Goal: Task Accomplishment & Management: Use online tool/utility

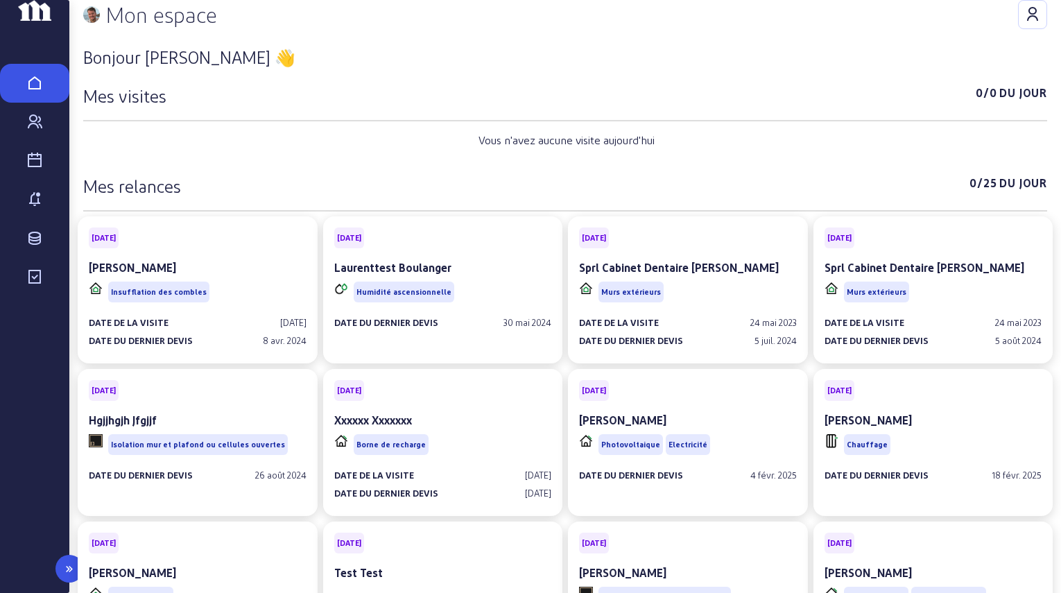
click at [46, 130] on div "Contacts" at bounding box center [34, 122] width 55 height 17
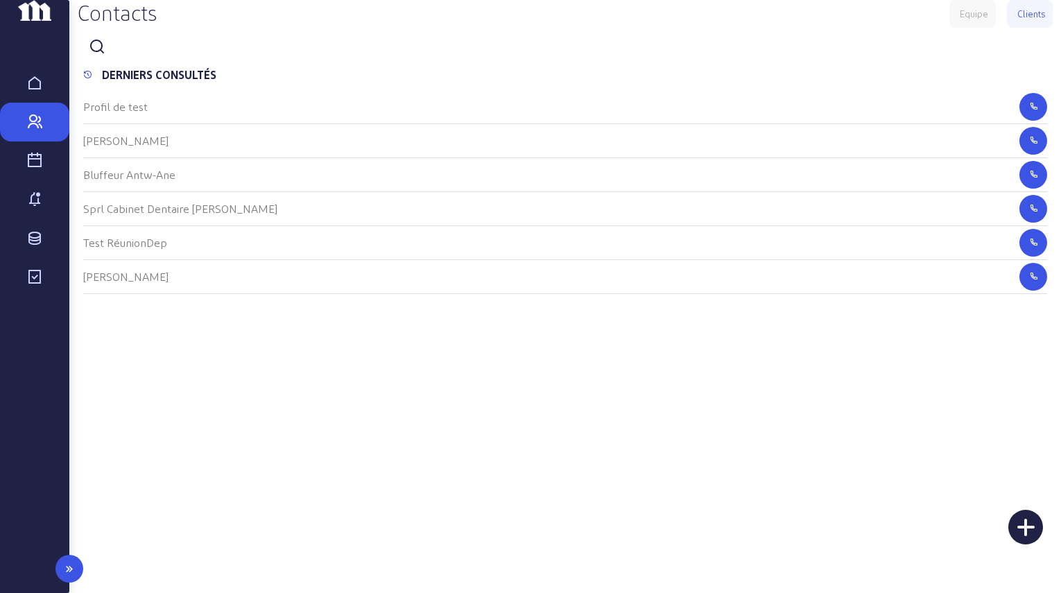
click at [40, 169] on icon at bounding box center [34, 161] width 17 height 17
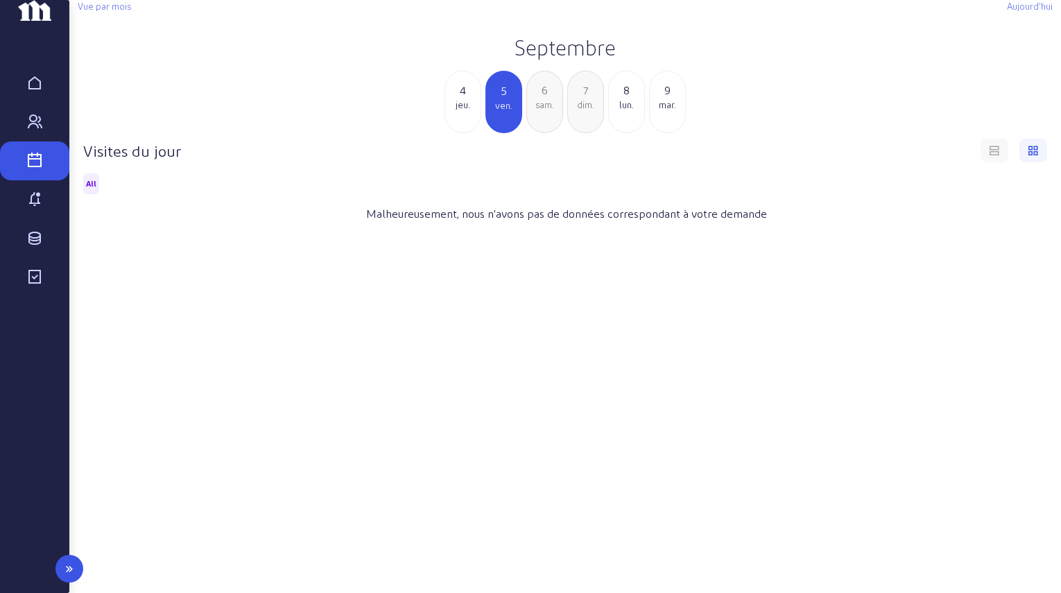
click at [40, 130] on icon at bounding box center [34, 122] width 17 height 17
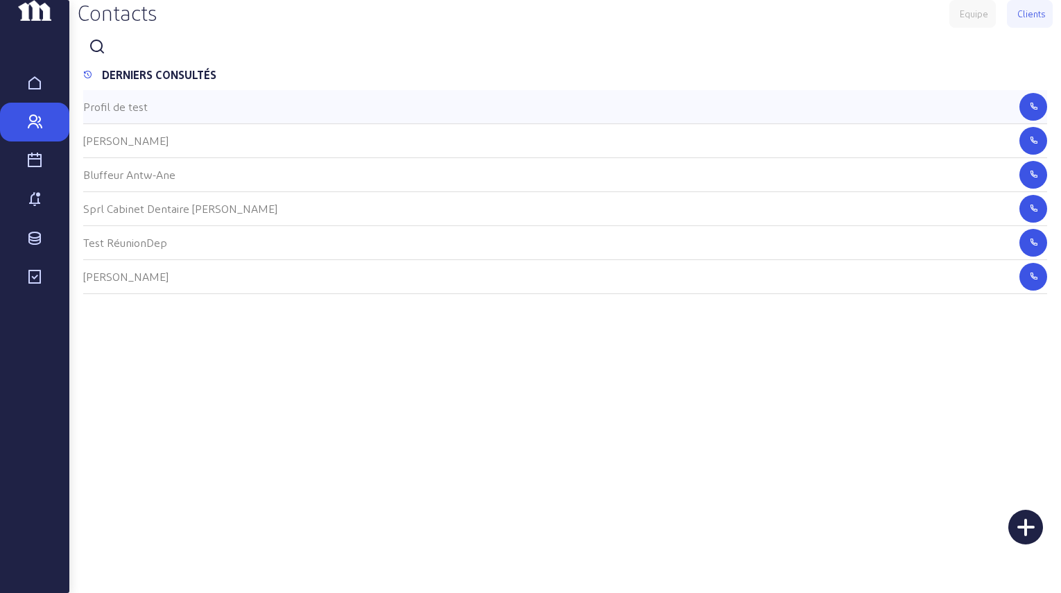
click at [125, 113] on cam-list-title "Profil de test" at bounding box center [115, 106] width 65 height 13
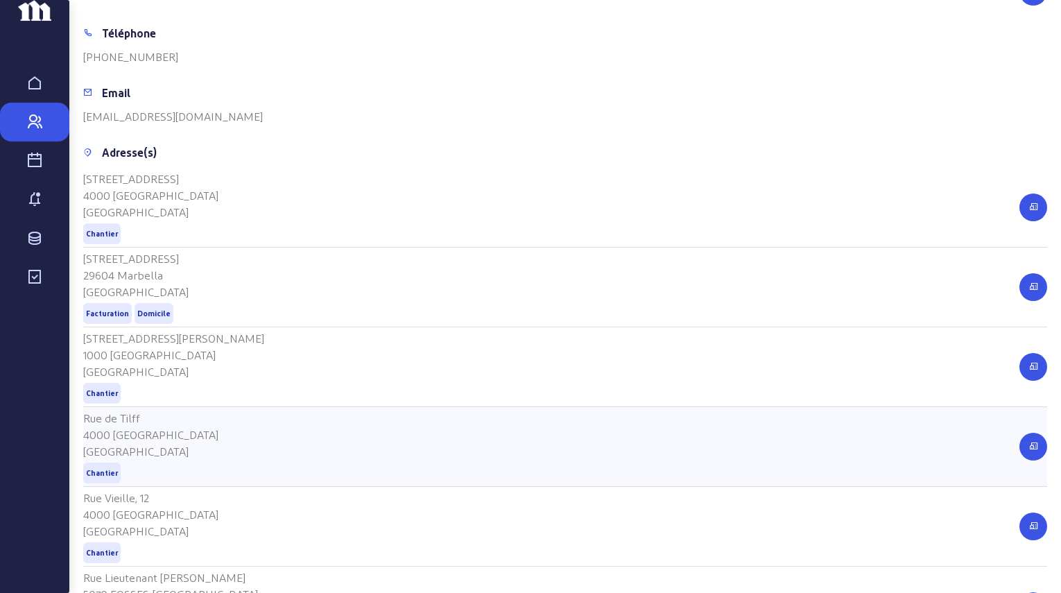
scroll to position [504, 0]
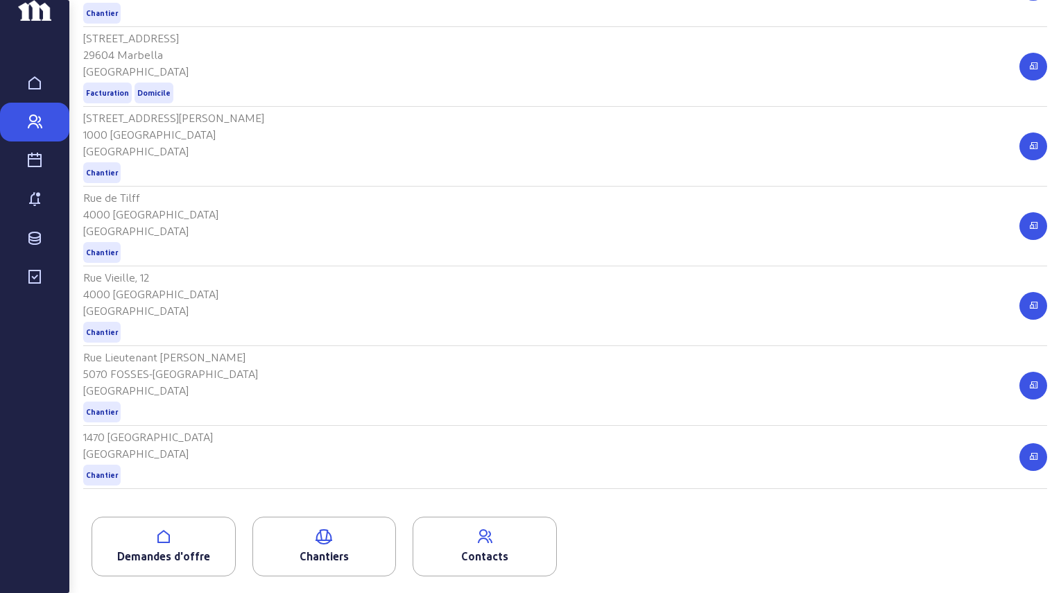
click at [142, 542] on icon at bounding box center [163, 537] width 143 height 17
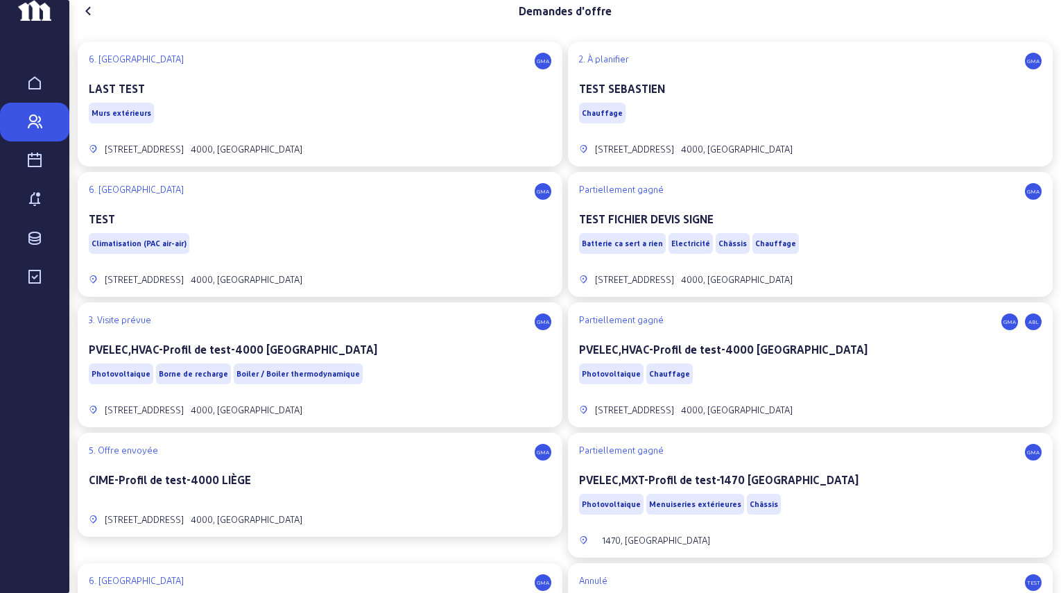
click at [279, 126] on div "Murs extérieurs" at bounding box center [320, 113] width 463 height 26
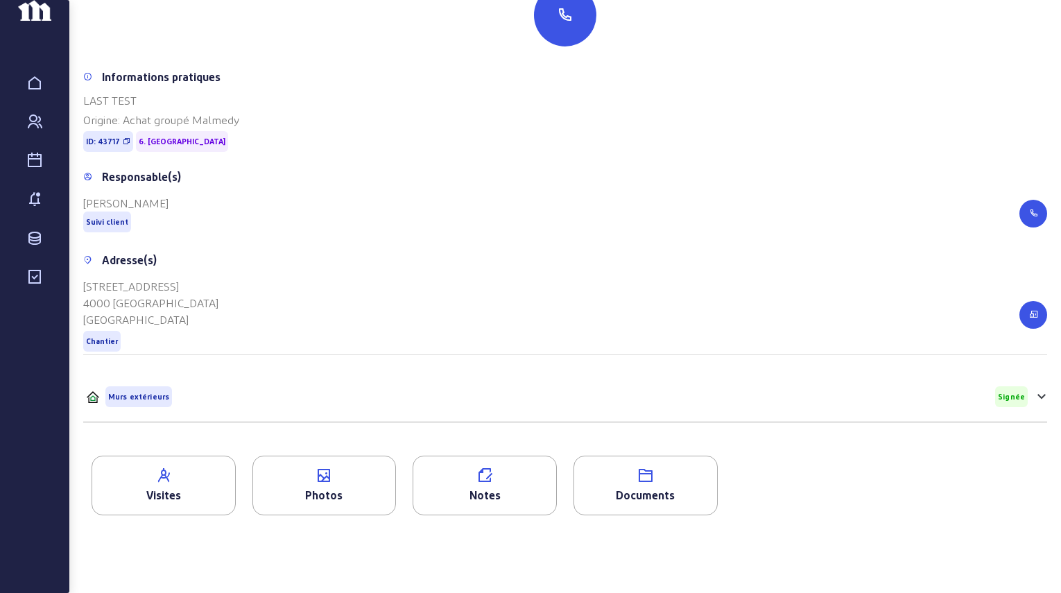
scroll to position [144, 0]
click at [205, 389] on div "Murs extérieurs Signée" at bounding box center [557, 396] width 942 height 21
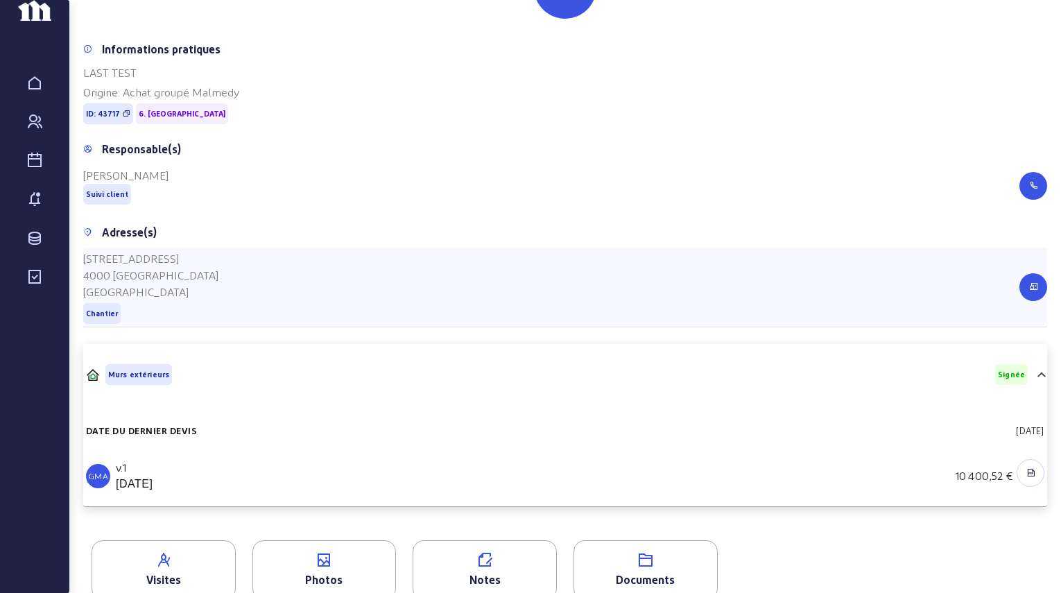
click at [213, 325] on div "[STREET_ADDRESS] Chantier" at bounding box center [565, 288] width 964 height 80
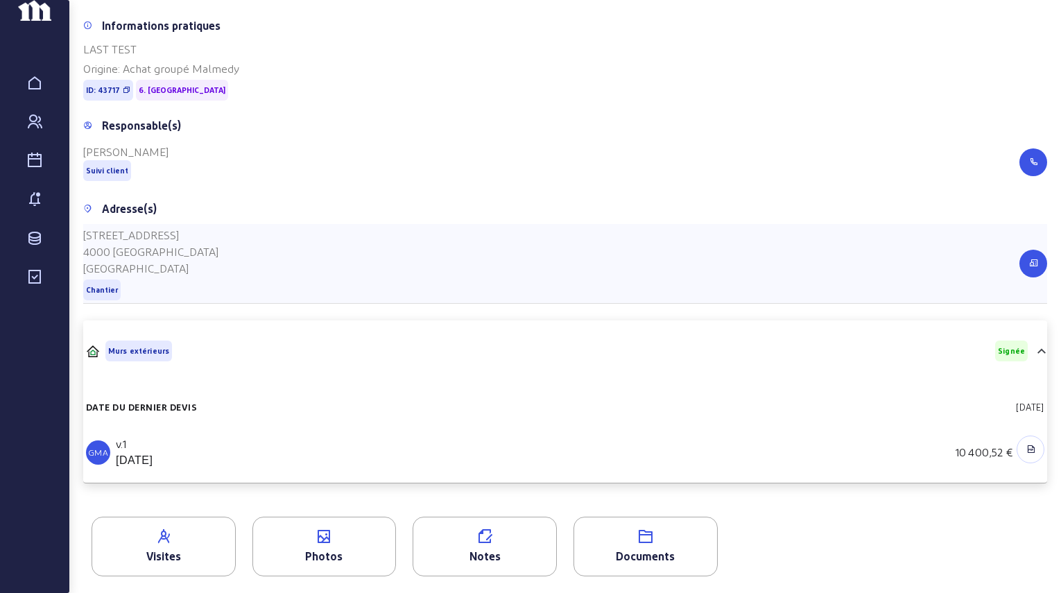
scroll to position [0, 0]
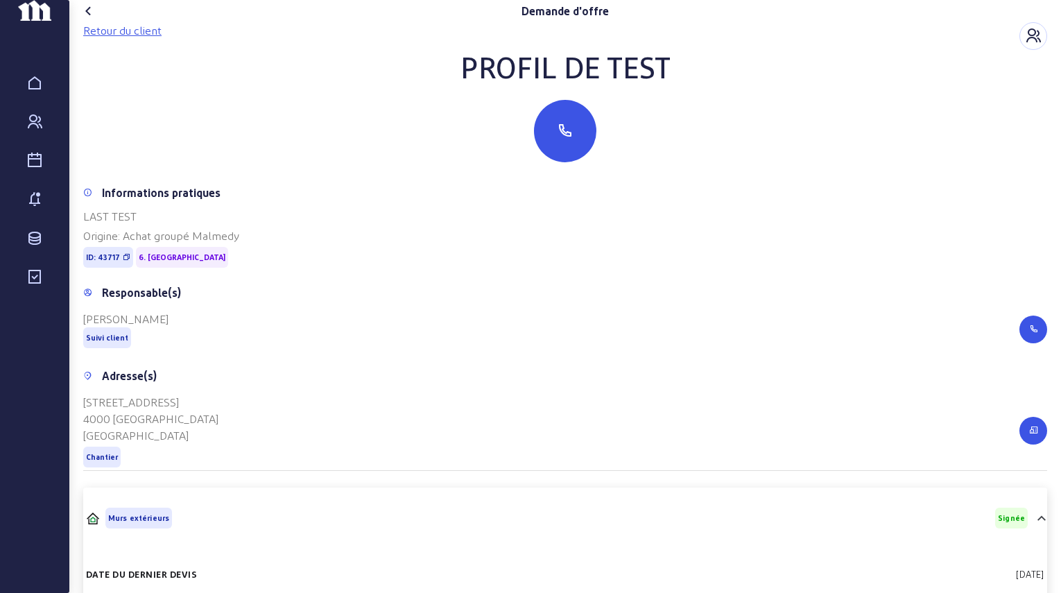
click at [143, 39] on div "Retour du client" at bounding box center [122, 30] width 78 height 17
click at [132, 39] on div "Retour du client" at bounding box center [122, 30] width 78 height 17
